Goal: Find specific page/section: Find specific page/section

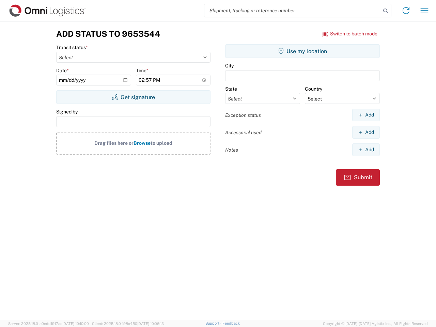
click at [293, 11] on input "search" at bounding box center [293, 10] width 177 height 13
click at [386, 11] on icon at bounding box center [386, 11] width 10 height 10
click at [406, 11] on icon at bounding box center [406, 10] width 11 height 11
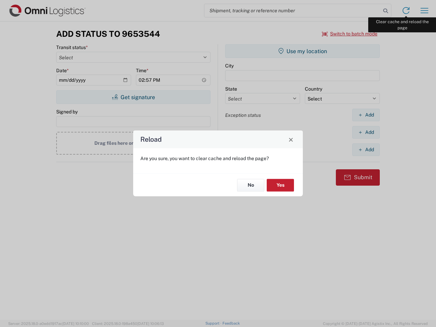
click at [425, 11] on div "Reload Are you sure, you want to clear cache and reload the page? No Yes" at bounding box center [218, 163] width 436 height 327
click at [350, 34] on div "Reload Are you sure, you want to clear cache and reload the page? No Yes" at bounding box center [218, 163] width 436 height 327
click at [133, 97] on div "Reload Are you sure, you want to clear cache and reload the page? No Yes" at bounding box center [218, 163] width 436 height 327
click at [303, 51] on div "Reload Are you sure, you want to clear cache and reload the page? No Yes" at bounding box center [218, 163] width 436 height 327
click at [366, 115] on div "Reload Are you sure, you want to clear cache and reload the page? No Yes" at bounding box center [218, 163] width 436 height 327
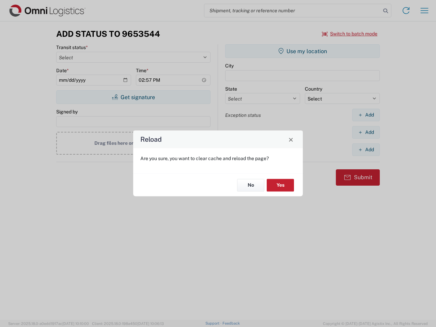
click at [366, 132] on div "Reload Are you sure, you want to clear cache and reload the page? No Yes" at bounding box center [218, 163] width 436 height 327
click at [366, 150] on div "Reload Are you sure, you want to clear cache and reload the page? No Yes" at bounding box center [218, 163] width 436 height 327
